Goal: Book appointment/travel/reservation

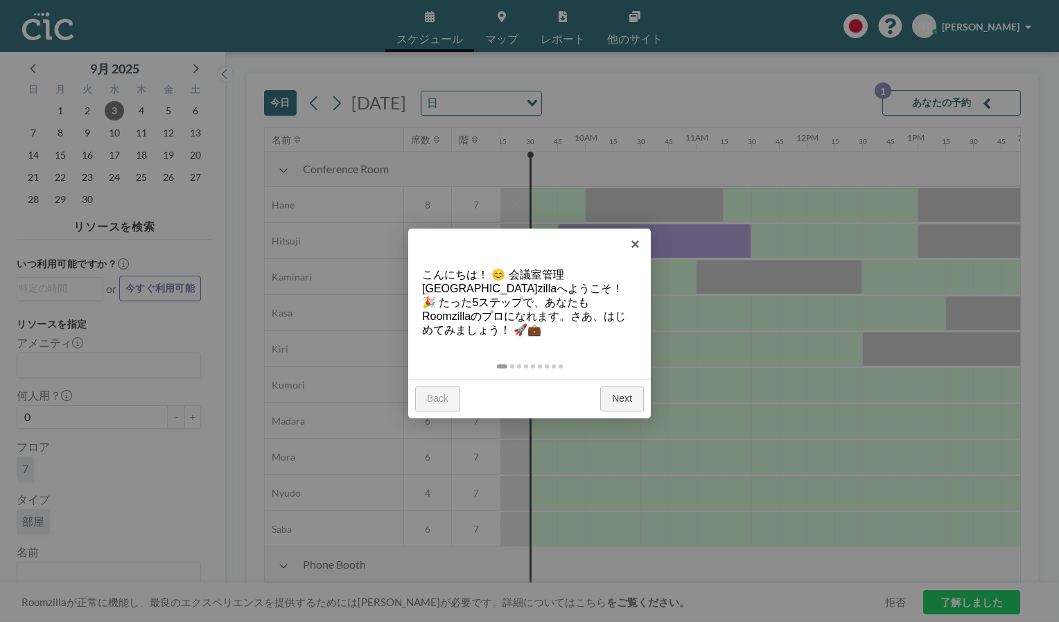
scroll to position [0, 1026]
click at [634, 241] on link "×" at bounding box center [635, 244] width 31 height 31
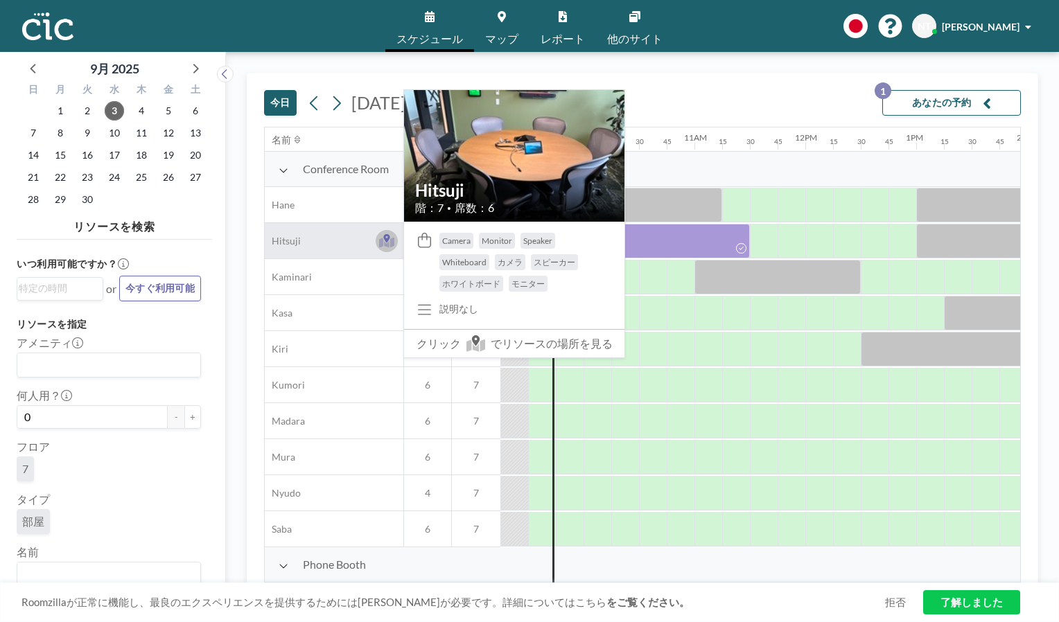
click at [385, 244] on icon at bounding box center [387, 242] width 16 height 10
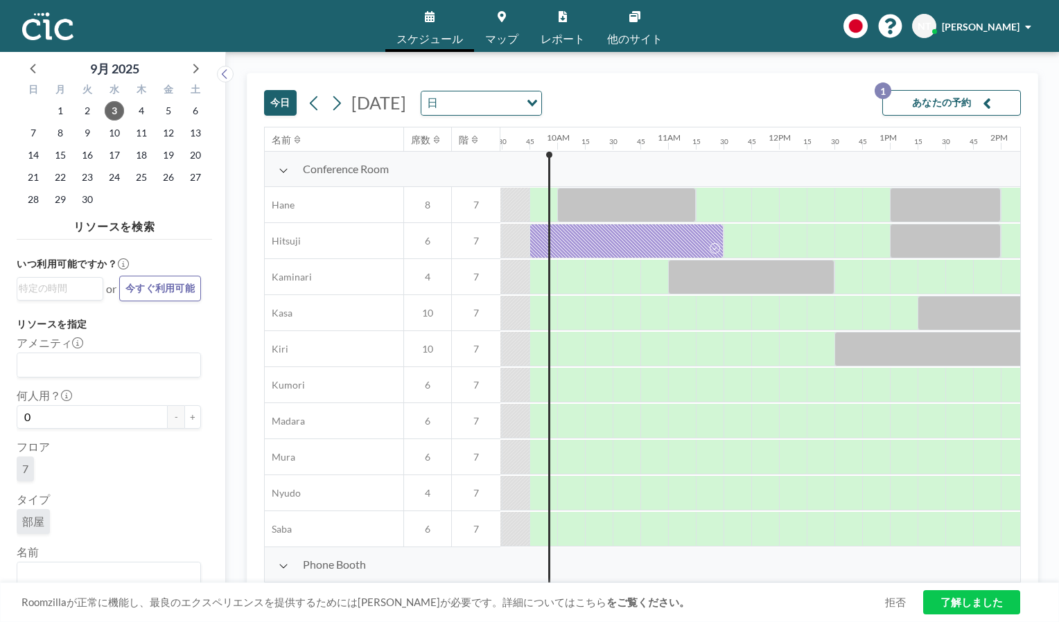
scroll to position [0, 1053]
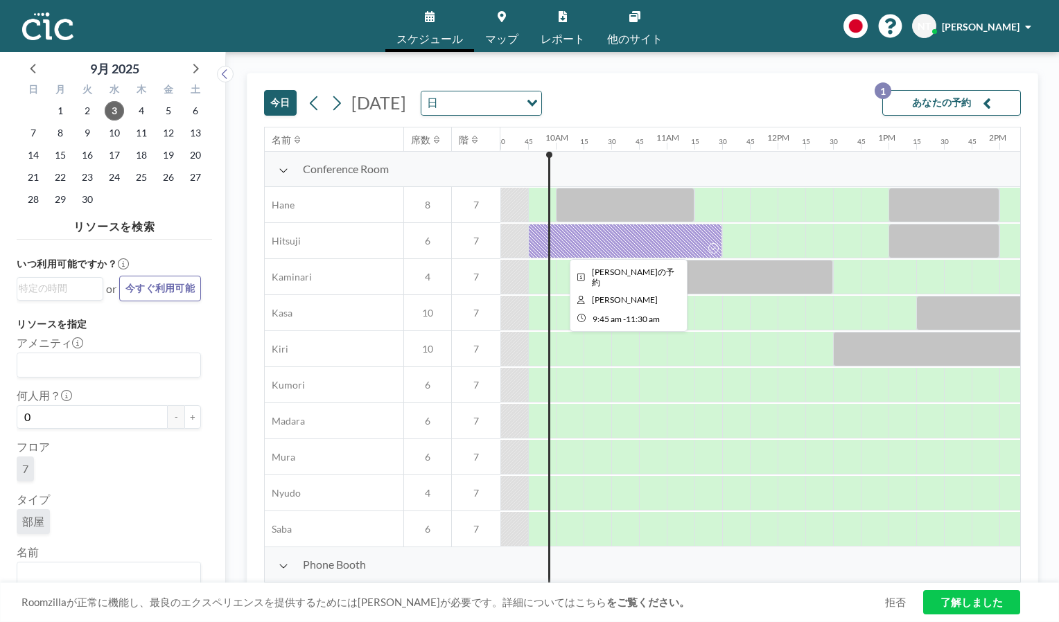
click at [599, 248] on div at bounding box center [625, 241] width 194 height 35
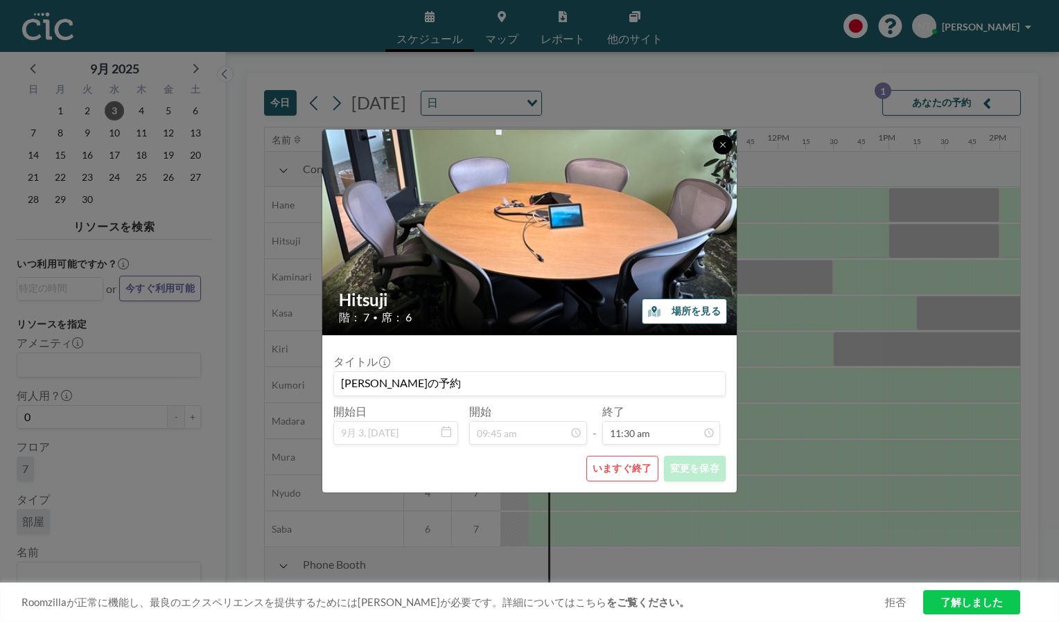
click at [721, 147] on icon at bounding box center [722, 144] width 5 height 5
